Goal: Task Accomplishment & Management: Use online tool/utility

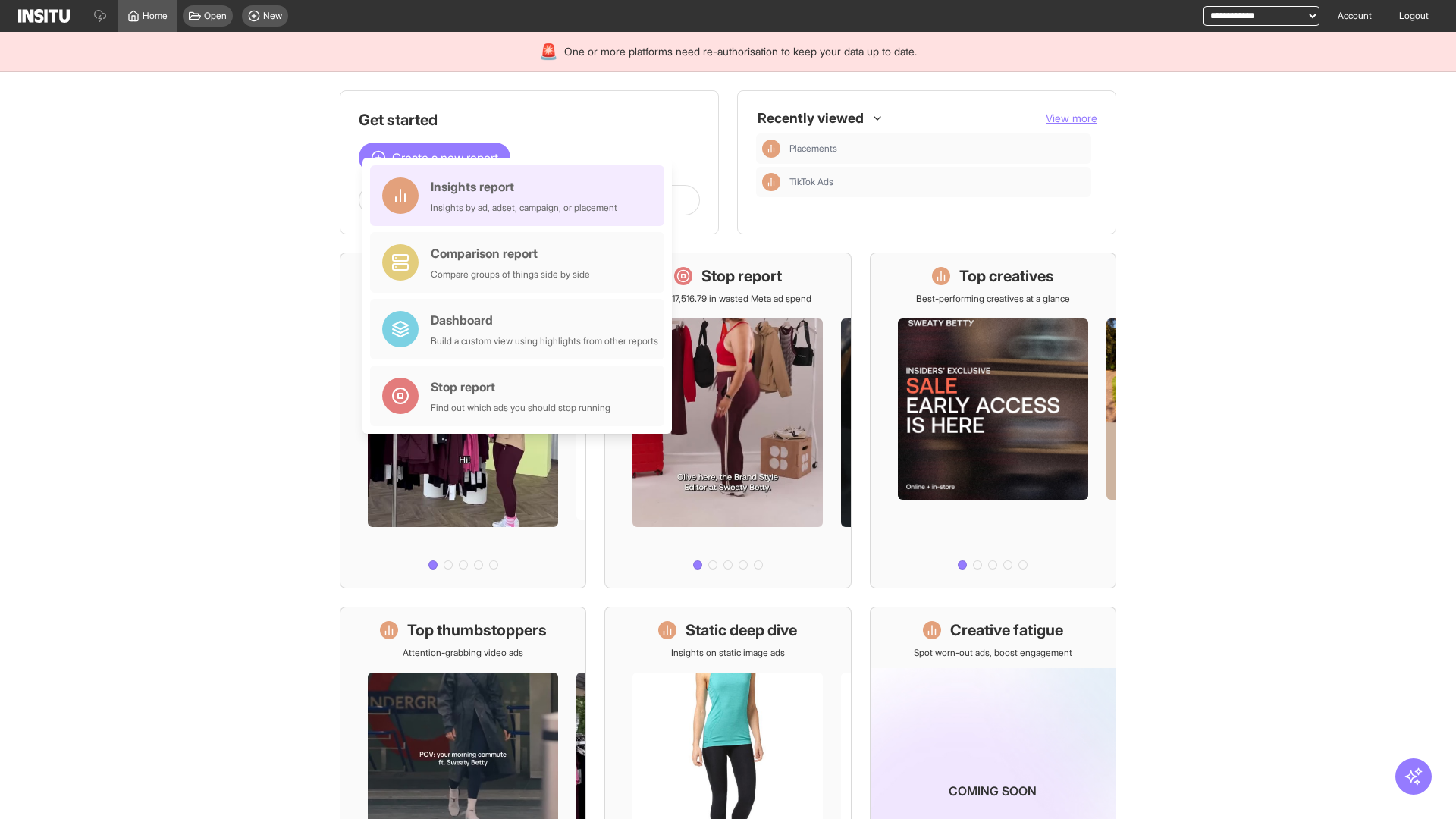
click at [521, 196] on div "Insights report Insights by ad, adset, campaign, or placement" at bounding box center [524, 195] width 187 height 37
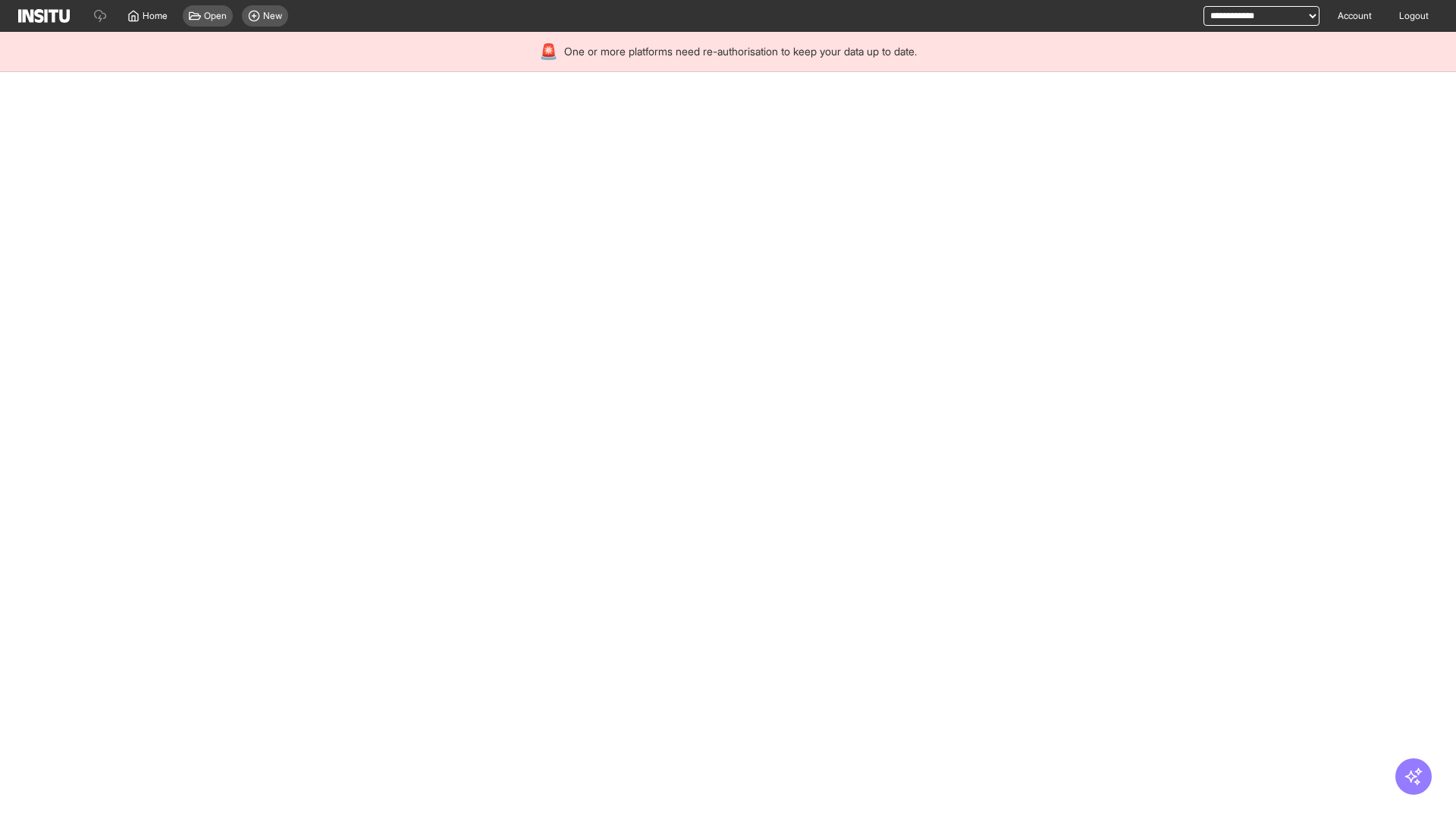
select select "**"
